Goal: Task Accomplishment & Management: Complete application form

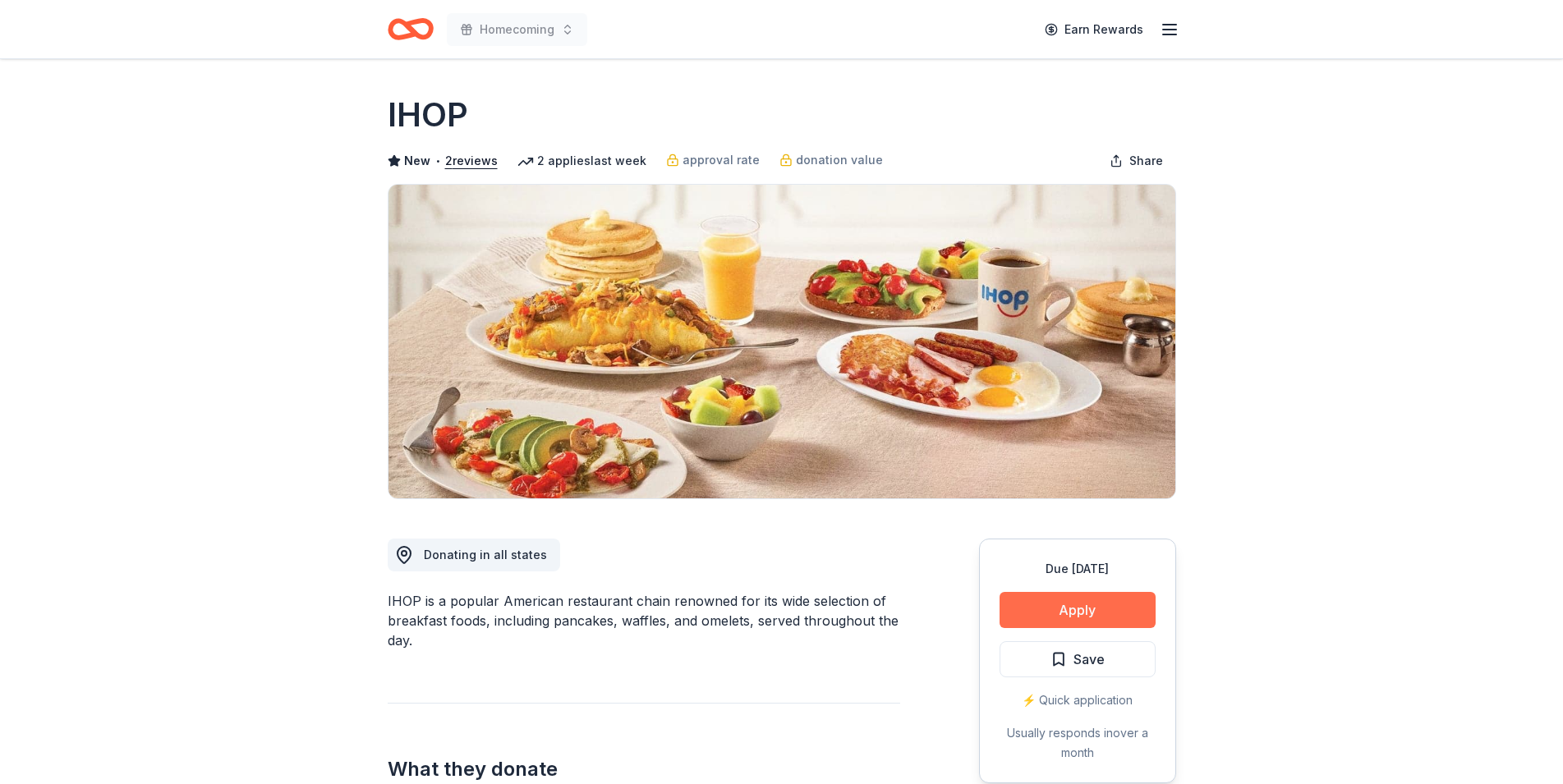
click at [1048, 597] on button "Apply" at bounding box center [1077, 610] width 156 height 36
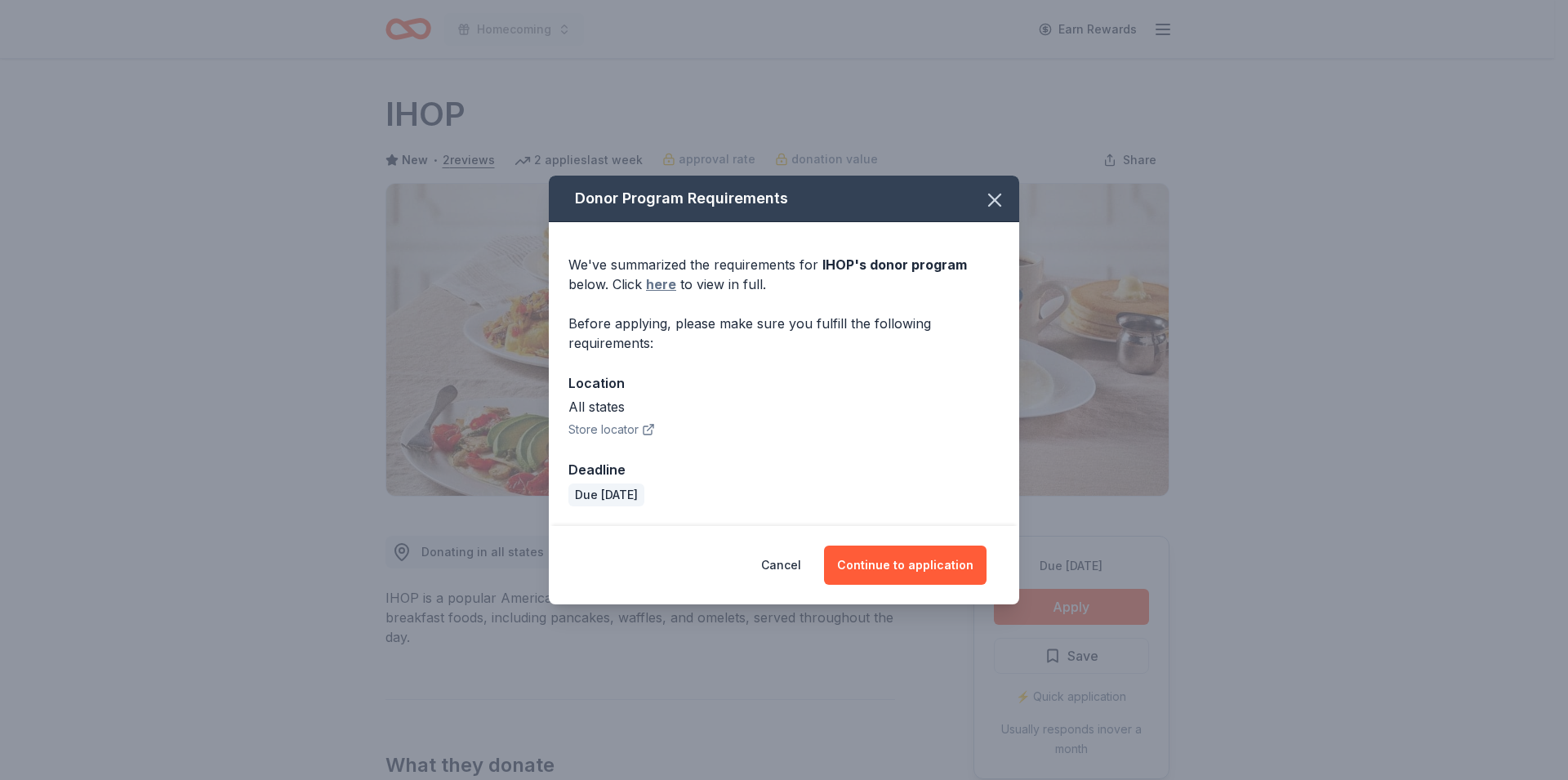
click at [669, 286] on link "here" at bounding box center [661, 284] width 30 height 20
click at [905, 563] on button "Continue to application" at bounding box center [905, 566] width 162 height 40
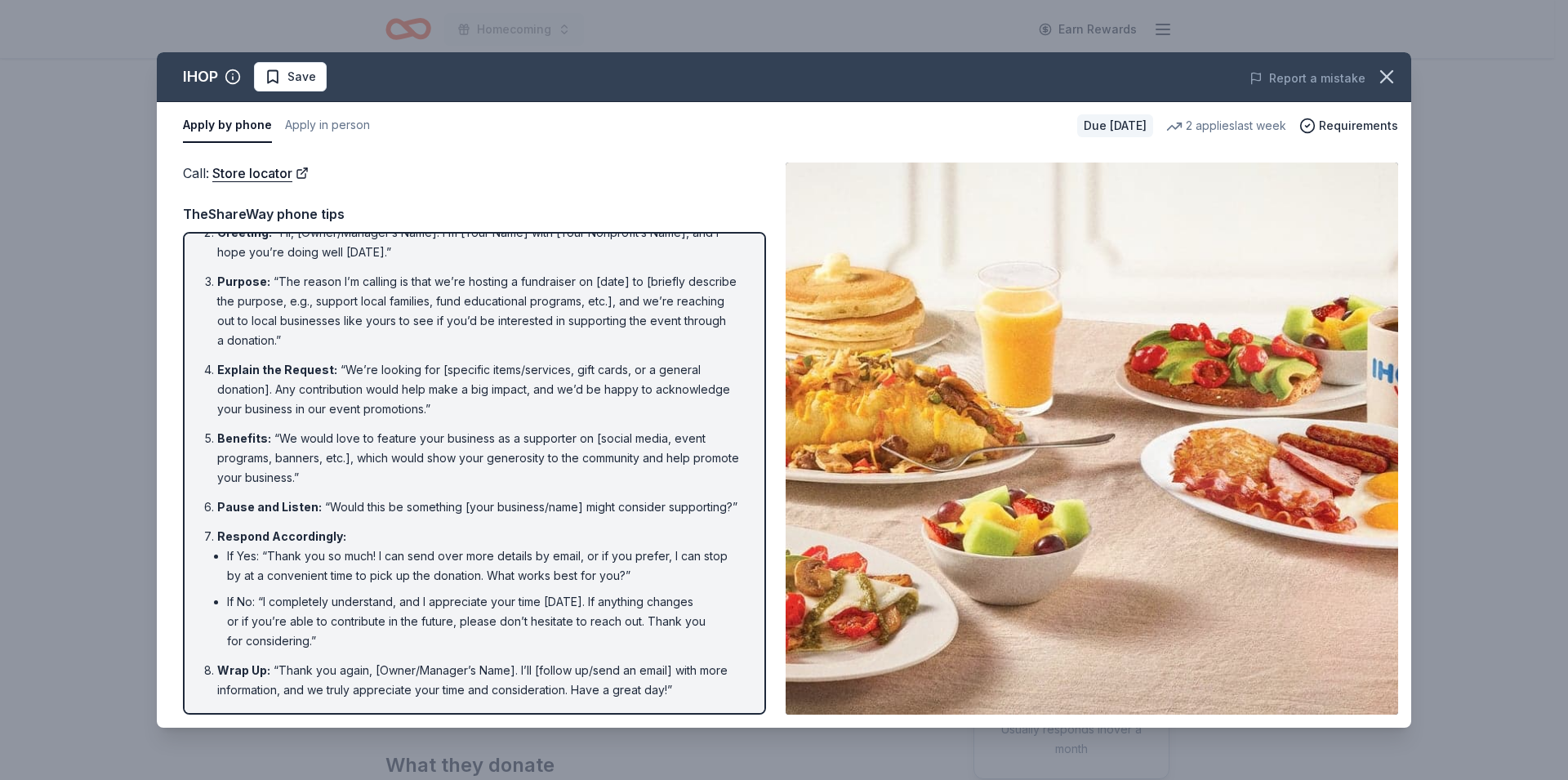
scroll to position [93, 0]
click at [477, 441] on li "Benefits : “We would love to feature your business as a supporter on [social me…" at bounding box center [479, 458] width 524 height 58
click at [409, 572] on li "If Yes: “Thank you so much! I can send over more details by email, or if you pr…" at bounding box center [485, 566] width 515 height 40
click at [1379, 75] on icon "button" at bounding box center [1386, 76] width 23 height 23
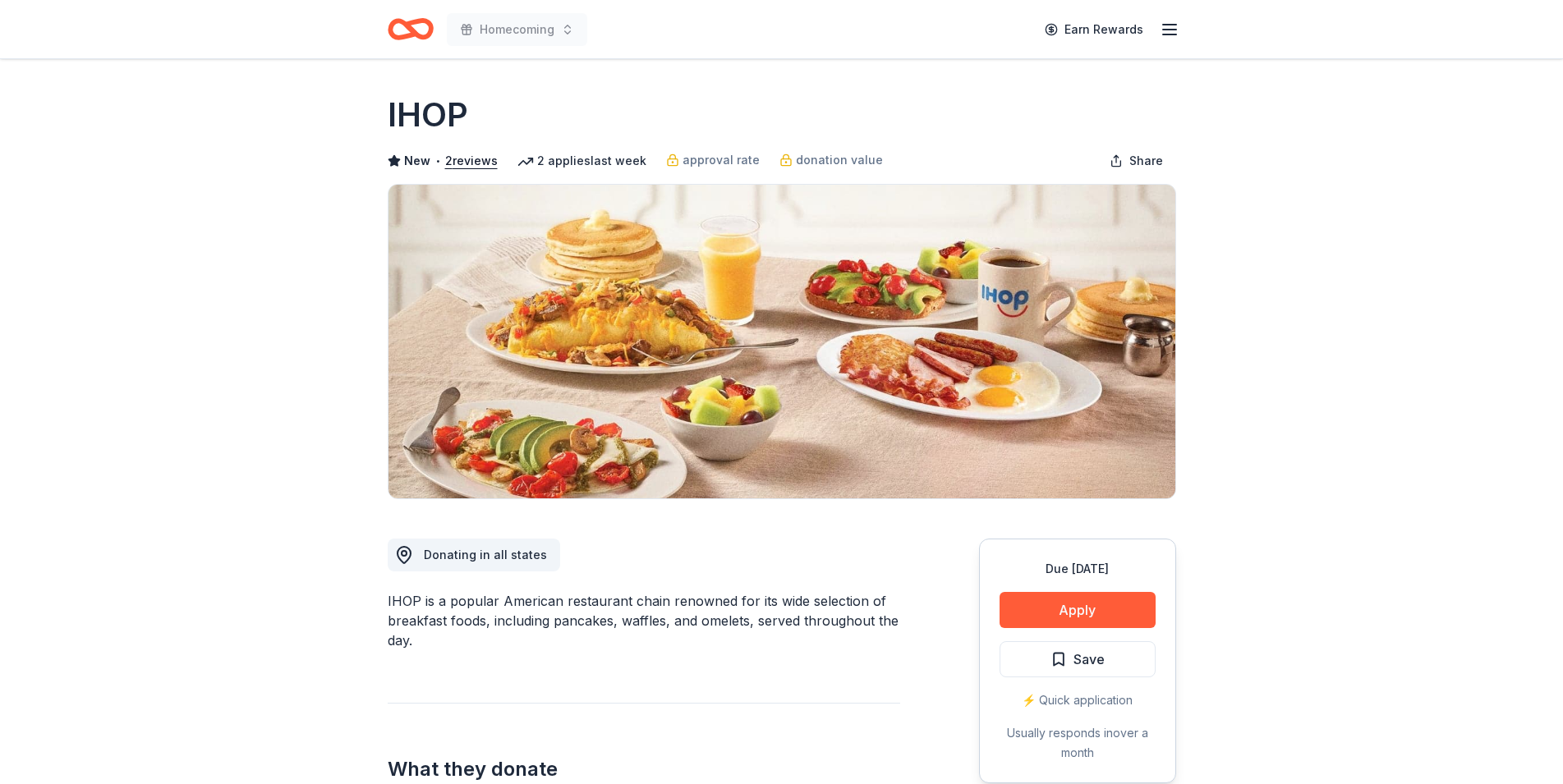
click at [419, 28] on icon "Home" at bounding box center [411, 28] width 46 height 39
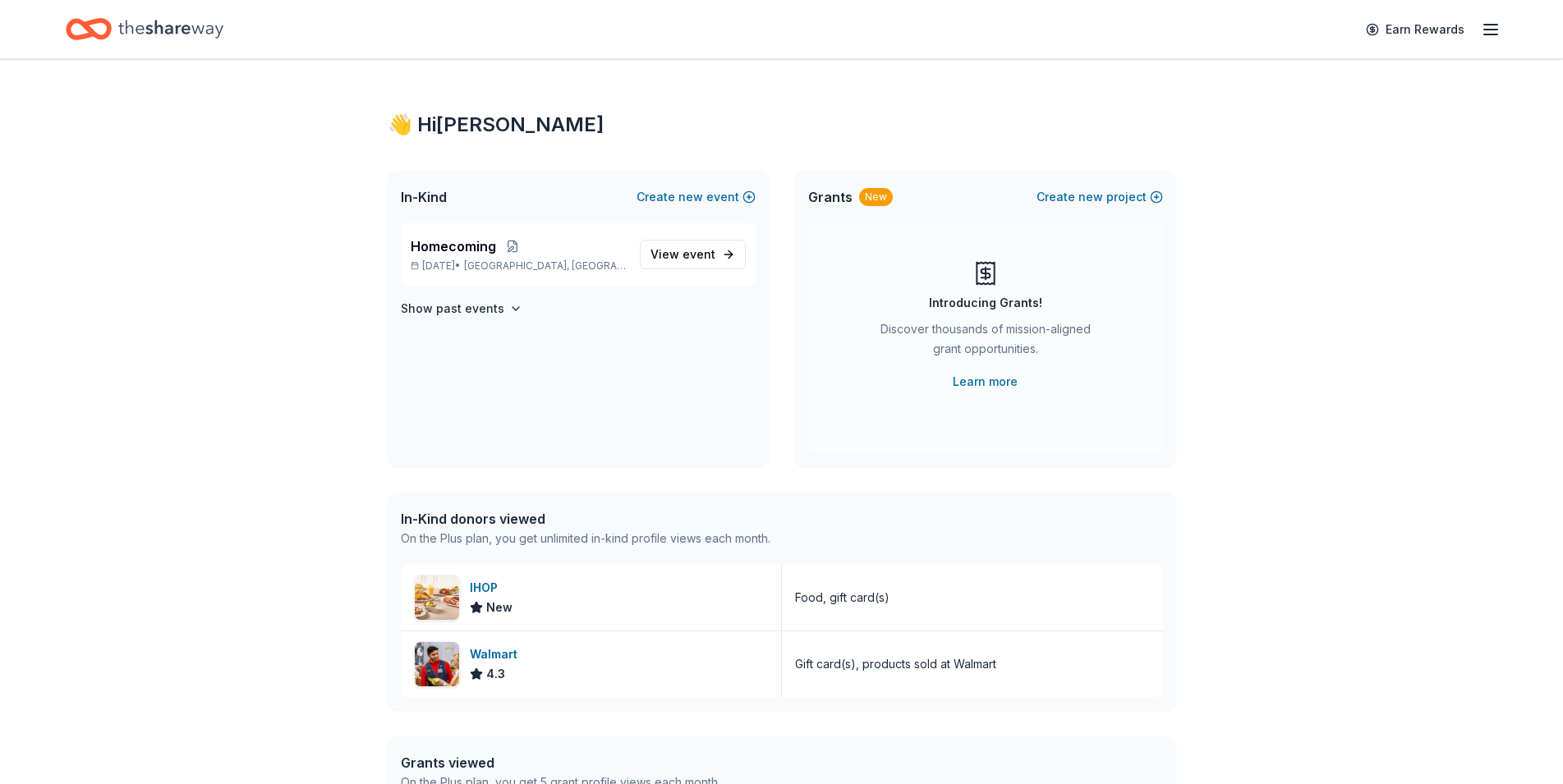
click at [173, 22] on icon "Home" at bounding box center [171, 29] width 105 height 34
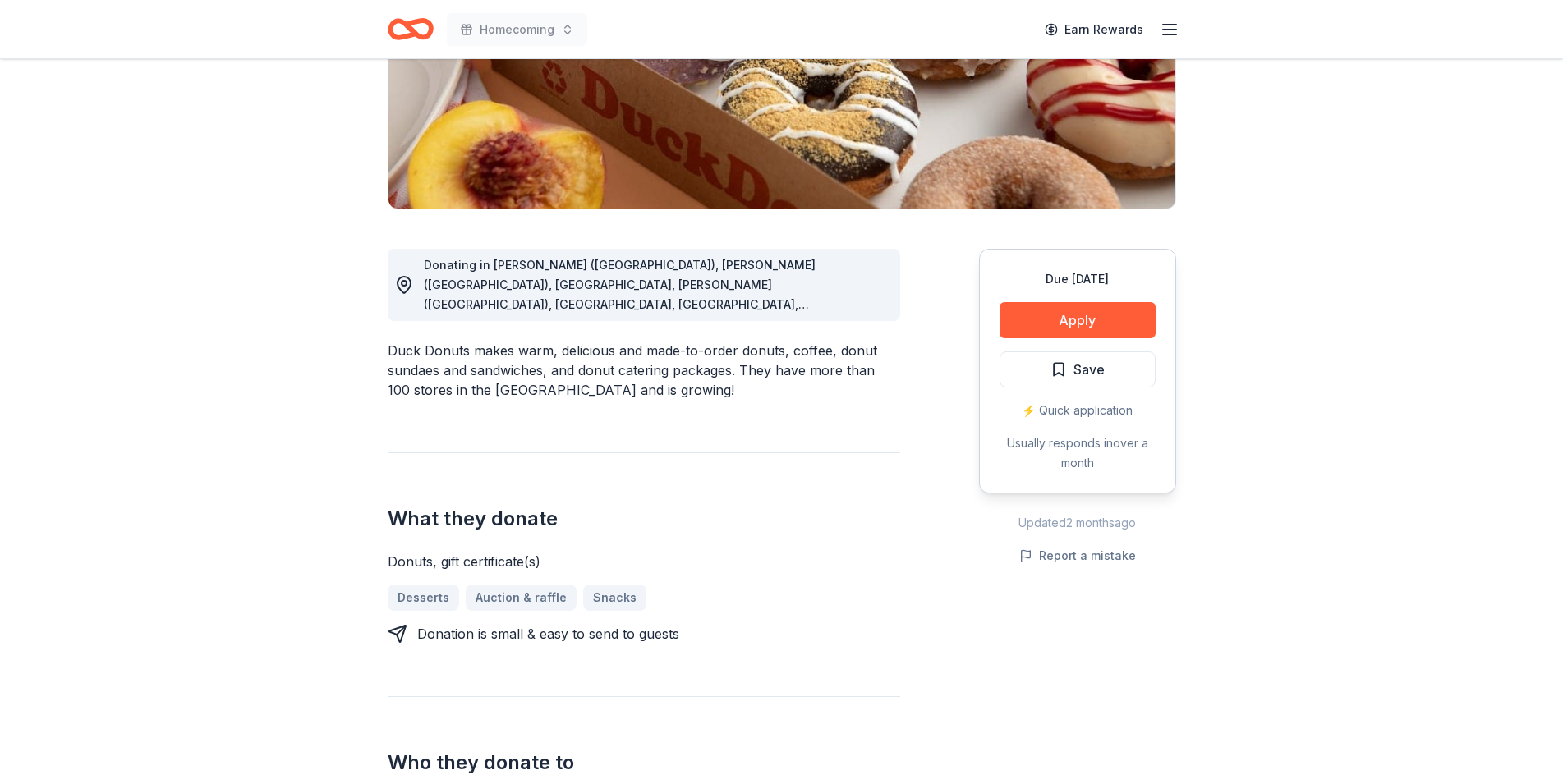
scroll to position [335, 0]
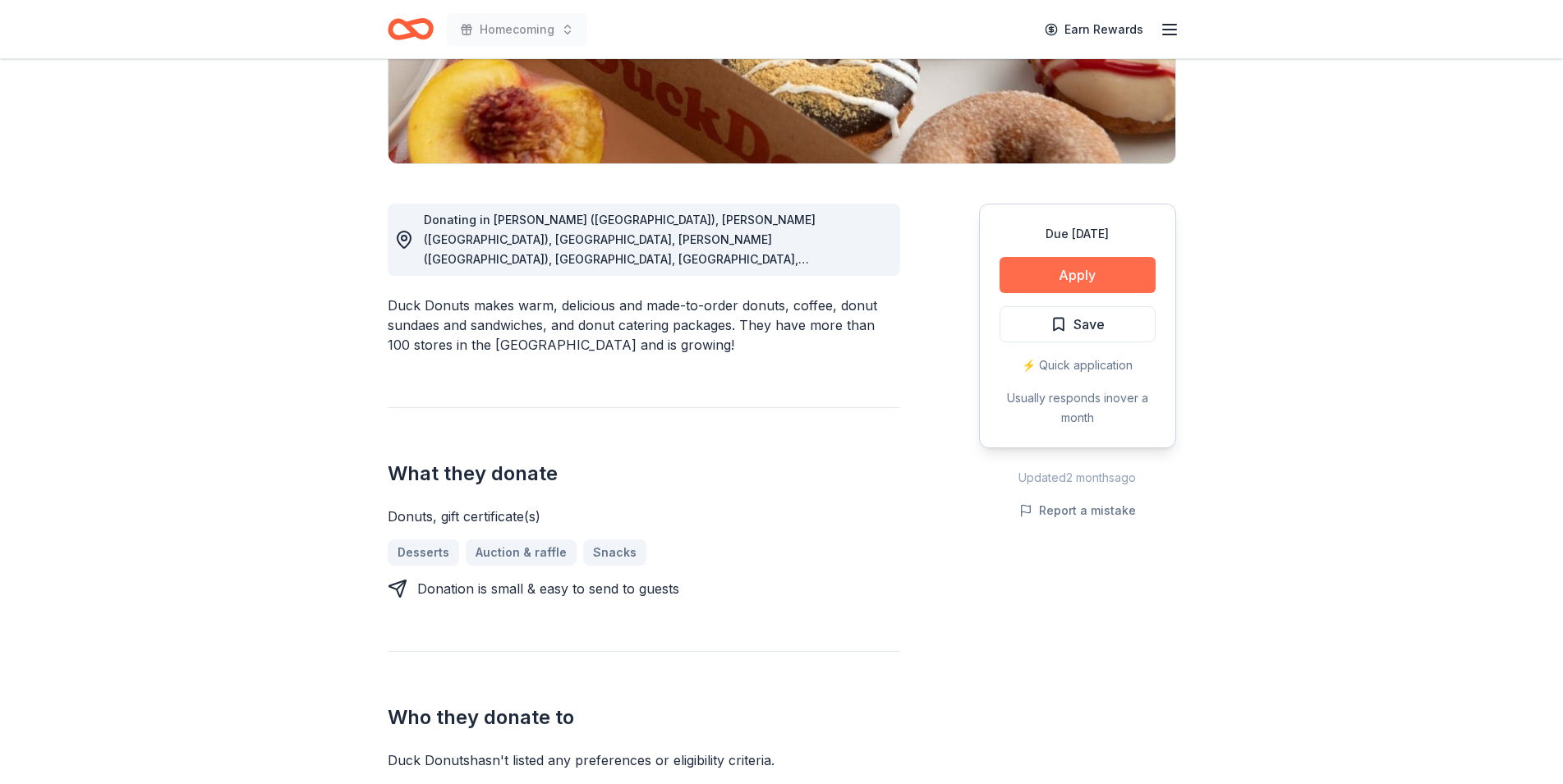
click at [1049, 279] on button "Apply" at bounding box center [1077, 275] width 156 height 36
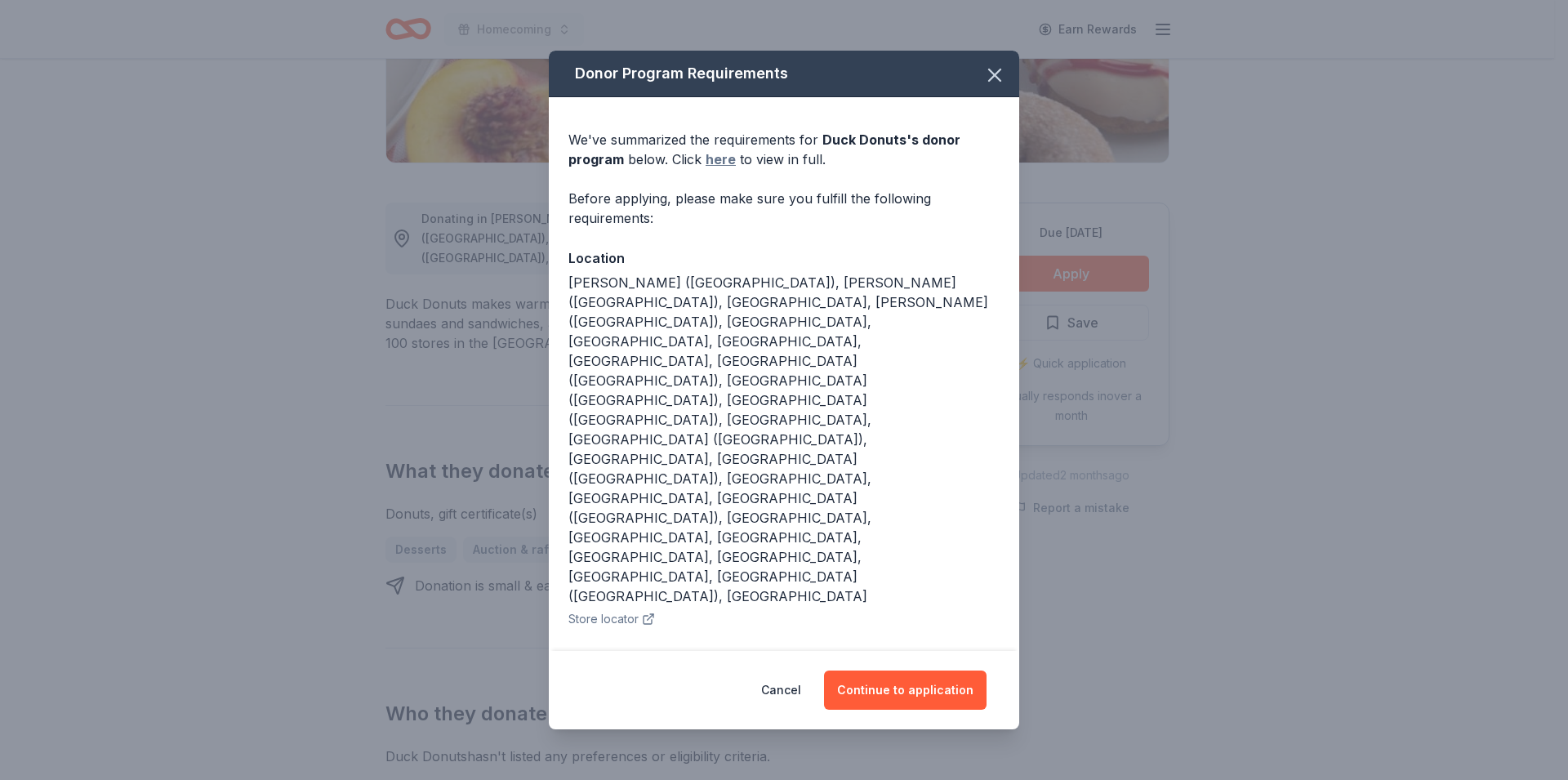
click at [716, 169] on link "here" at bounding box center [720, 158] width 30 height 20
click at [989, 87] on icon "button" at bounding box center [995, 75] width 23 height 23
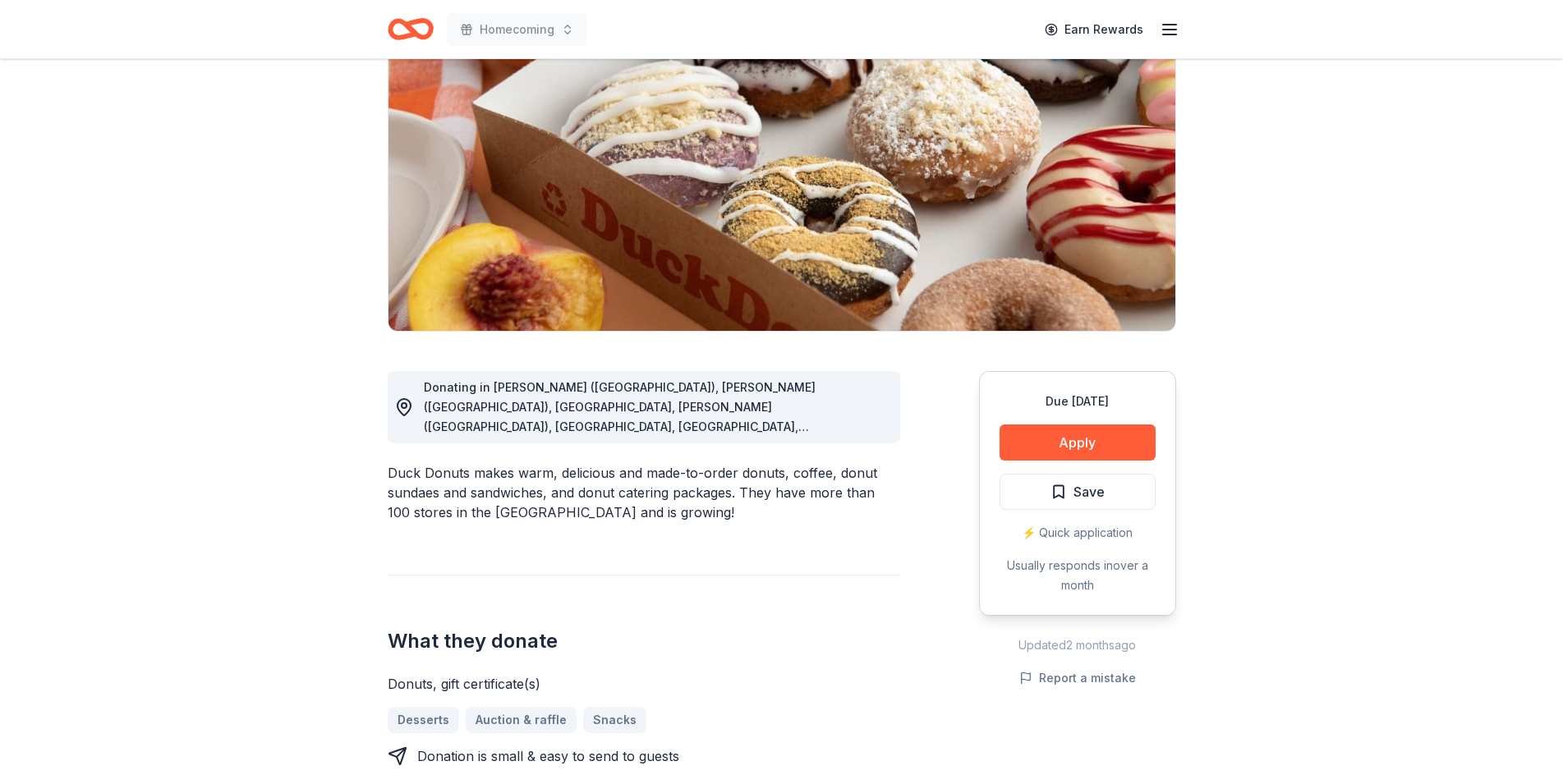
scroll to position [0, 0]
